Goal: Obtain resource: Download file/media

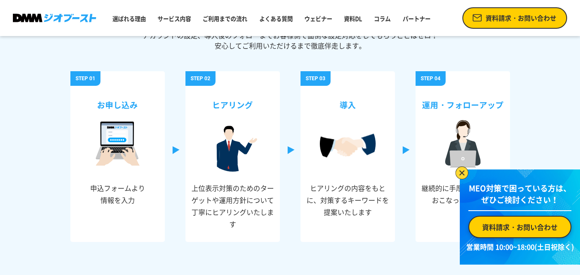
scroll to position [2745, 0]
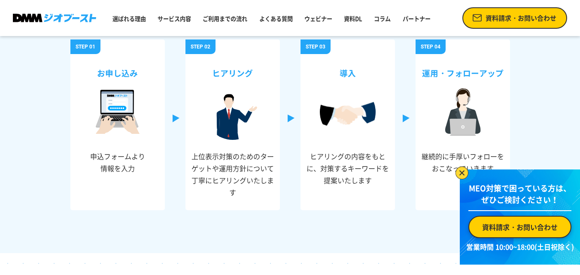
click at [500, 225] on span "資料請求・お問い合わせ" at bounding box center [519, 227] width 75 height 10
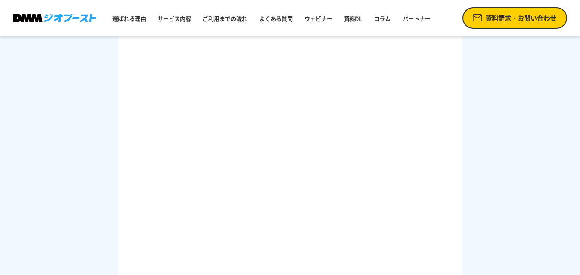
scroll to position [343, 0]
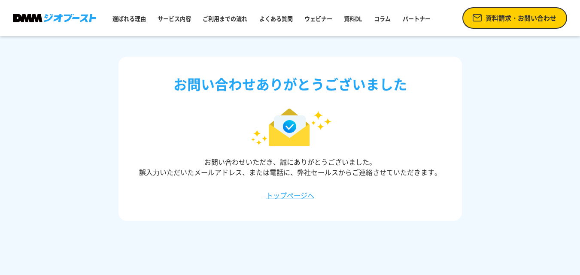
scroll to position [86, 0]
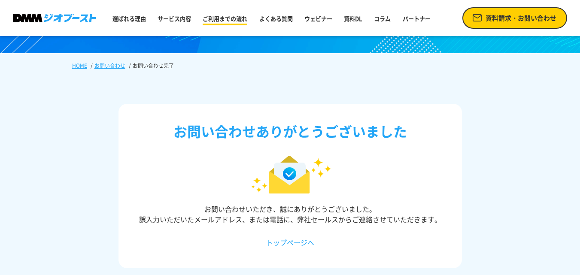
click at [224, 18] on link "ご利用までの流れ" at bounding box center [224, 18] width 51 height 15
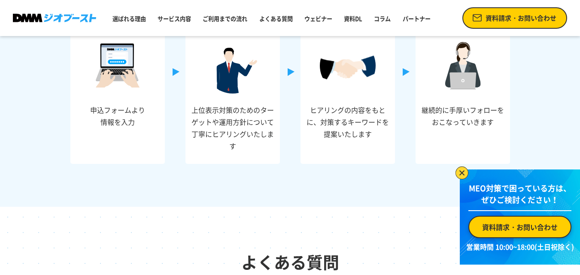
scroll to position [2841, 0]
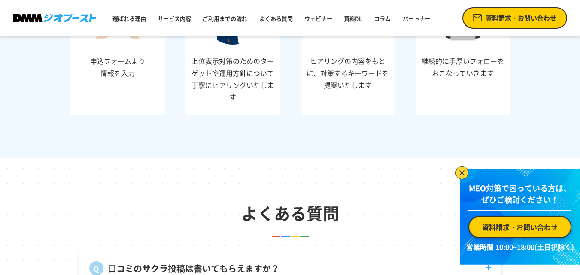
click at [460, 172] on img at bounding box center [461, 172] width 13 height 13
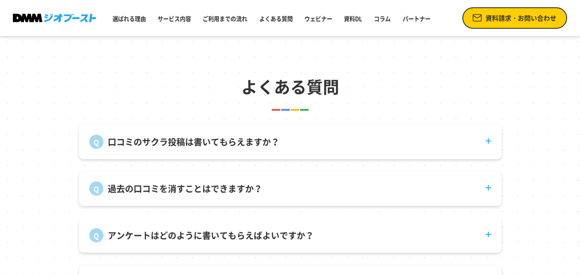
scroll to position [2969, 0]
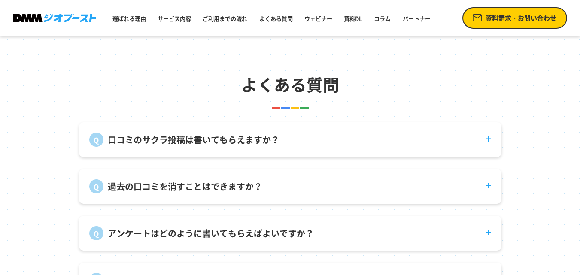
click at [438, 125] on dt "口コミのサクラ投稿は書いてもらえますか？" at bounding box center [290, 134] width 422 height 24
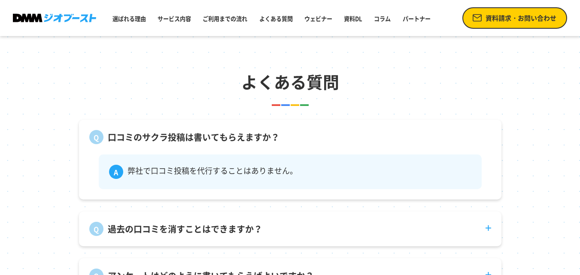
scroll to position [3055, 0]
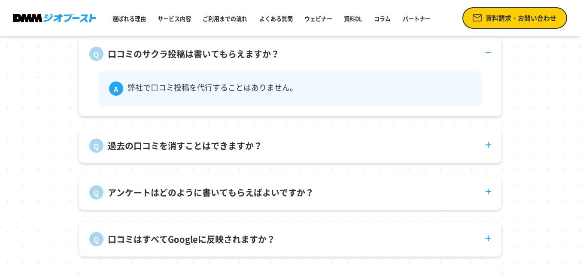
click at [348, 128] on dt "過去の口コミを消すことはできますか？" at bounding box center [290, 140] width 422 height 24
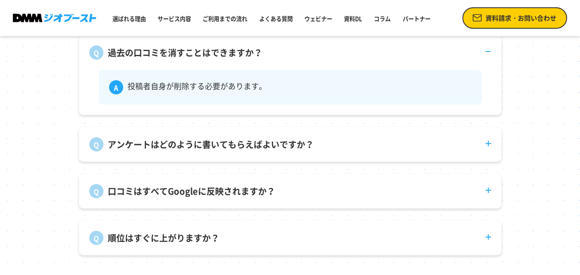
scroll to position [3141, 0]
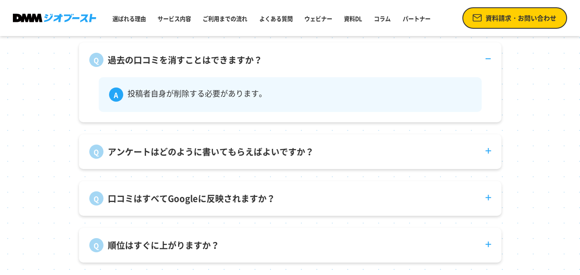
click at [381, 137] on dt "アンケートはどのように書いてもらえばよいですか？" at bounding box center [290, 146] width 422 height 24
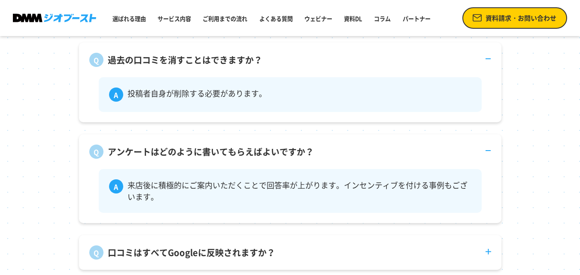
click at [320, 235] on dt "口コミはすべてGoogleに反映されますか？" at bounding box center [290, 247] width 422 height 24
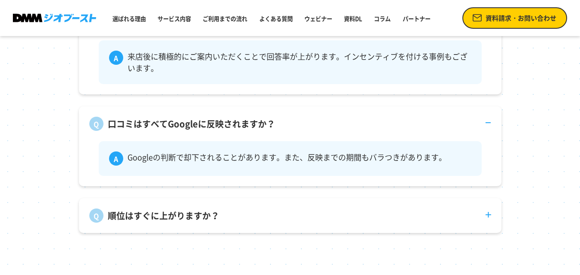
click at [340, 203] on dt "順位はすぐに上がりますか？" at bounding box center [290, 210] width 422 height 24
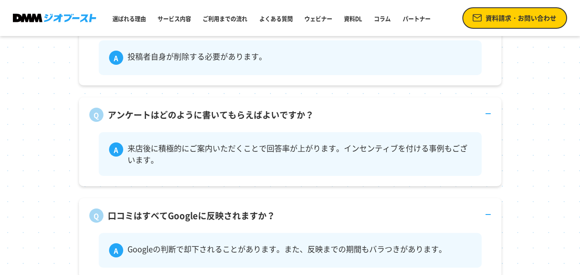
scroll to position [3141, 0]
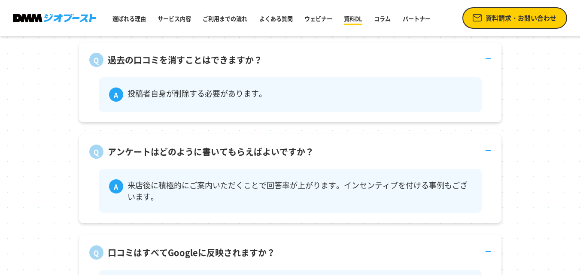
click at [362, 22] on link "資料DL" at bounding box center [352, 18] width 25 height 15
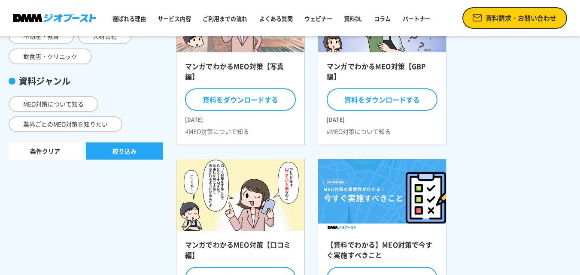
scroll to position [172, 0]
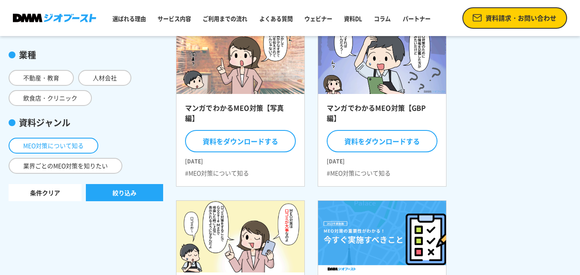
click at [63, 148] on span "MEO対策について知る" at bounding box center [54, 146] width 90 height 16
click at [0, 0] on input "MEO対策について知る" at bounding box center [0, 0] width 0 height 0
click at [38, 145] on label "MEO対策について知る" at bounding box center [54, 146] width 90 height 16
click at [0, 0] on input "MEO対策について知る" at bounding box center [0, 0] width 0 height 0
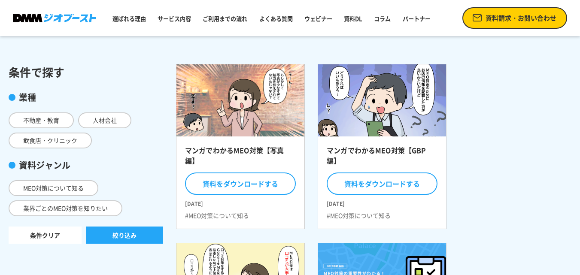
scroll to position [129, 0]
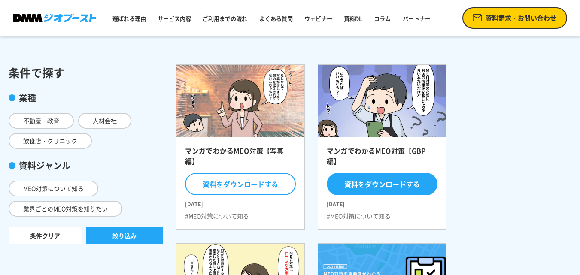
click at [389, 183] on button "資料をダウンロードする" at bounding box center [381, 184] width 111 height 22
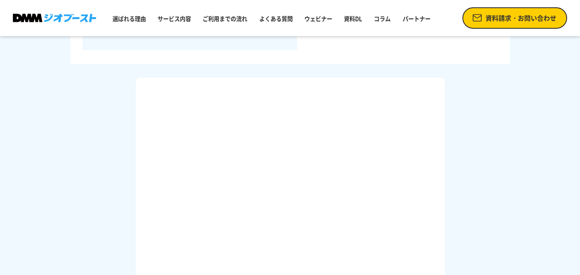
scroll to position [343, 0]
